Goal: Task Accomplishment & Management: Manage account settings

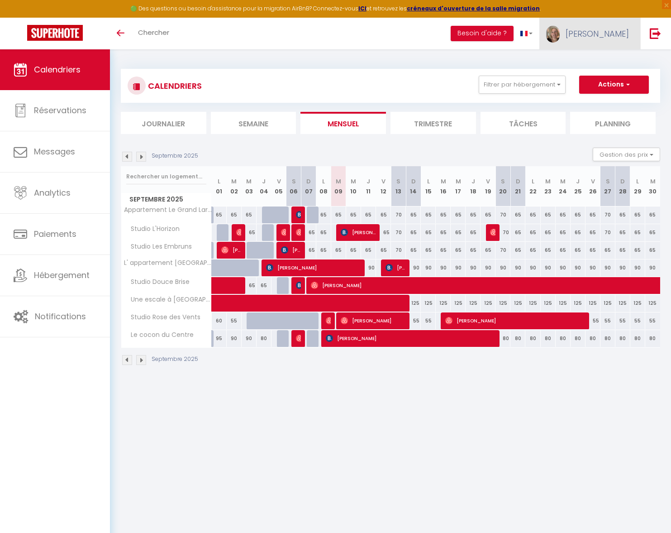
click at [621, 37] on span "[PERSON_NAME]" at bounding box center [597, 33] width 63 height 11
click at [597, 63] on link "Paramètres" at bounding box center [604, 62] width 67 height 15
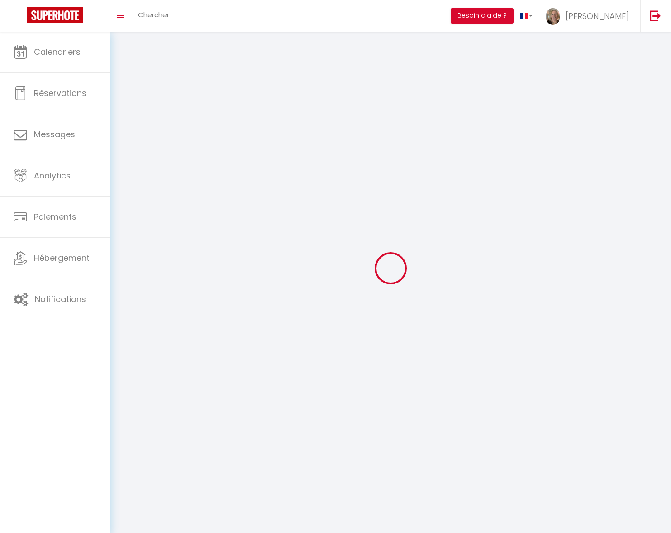
type input "[PERSON_NAME]"
type input "0762219814"
type input "[STREET_ADDRESS]"
type input "59240"
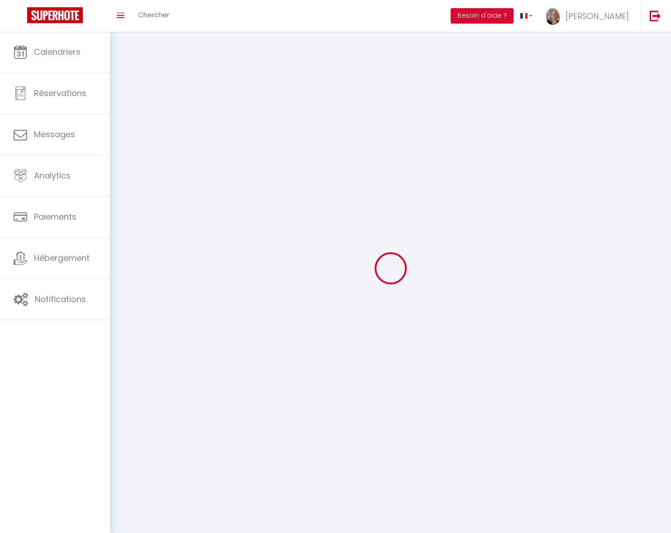
type input "[GEOGRAPHIC_DATA]"
type input "aZn6fRfEndHdtjExzBBU6fEE8"
type input "fUqmFj15964ZdlnncRCAzFFNC"
select select "28"
select select "fr"
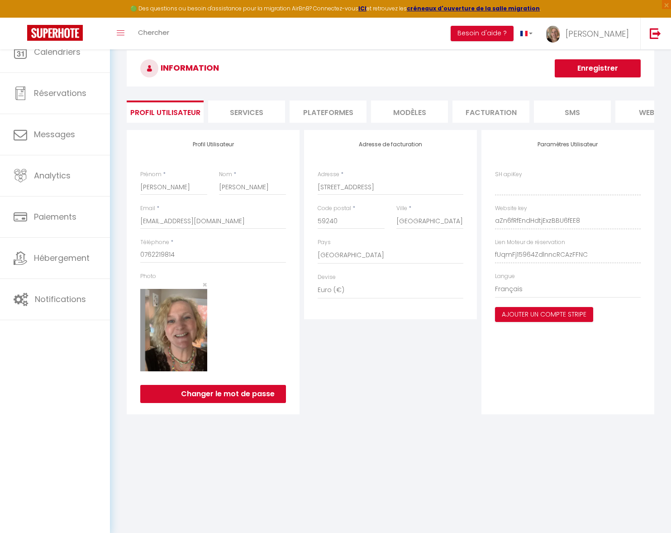
type input "aZn6fRfEndHdtjExzBBU6fEE8"
type input "fUqmFj15964ZdlnncRCAzFFNC"
type input "[URL][DOMAIN_NAME]"
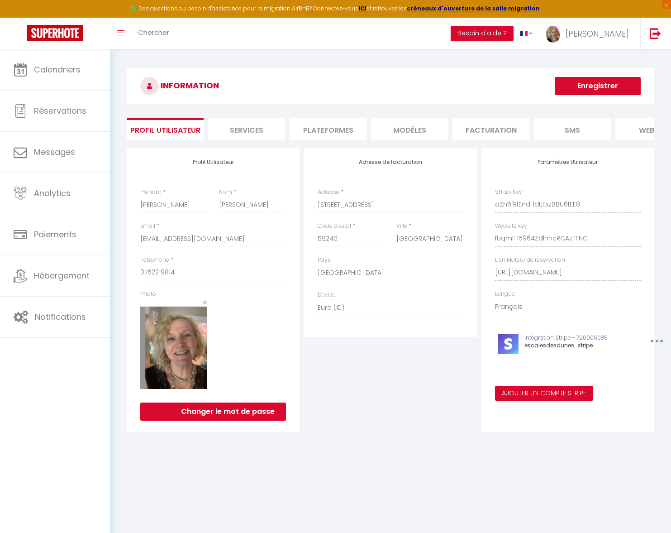
click at [339, 133] on li "Plateformes" at bounding box center [328, 129] width 77 height 22
